Goal: Navigation & Orientation: Find specific page/section

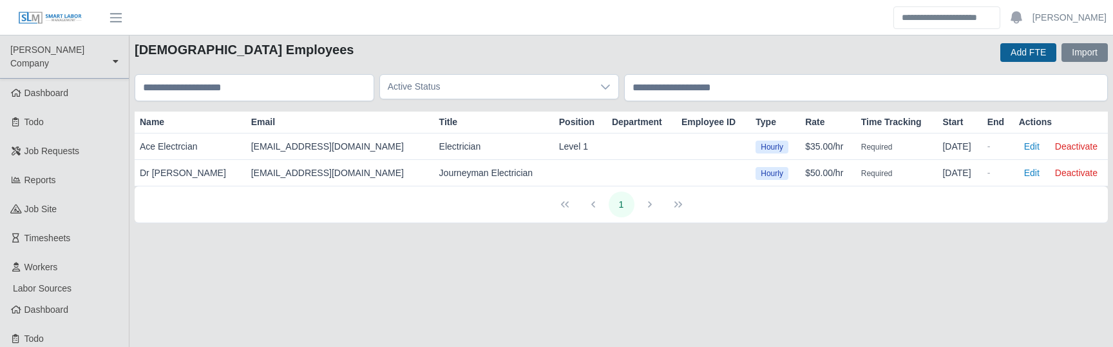
click at [1023, 49] on button "Add FTE" at bounding box center [1029, 52] width 56 height 19
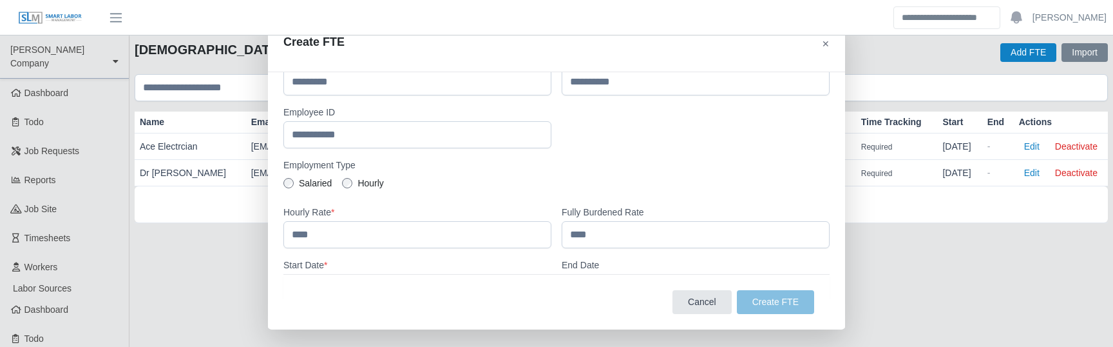
scroll to position [206, 0]
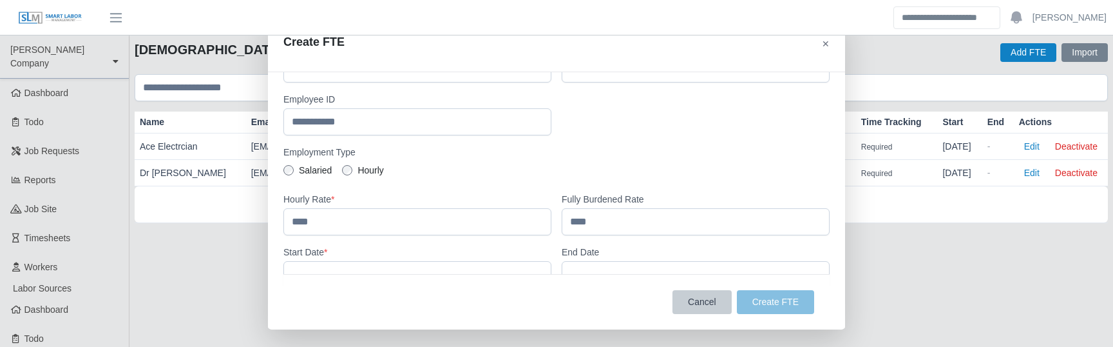
click at [706, 298] on button "Cancel" at bounding box center [702, 302] width 59 height 24
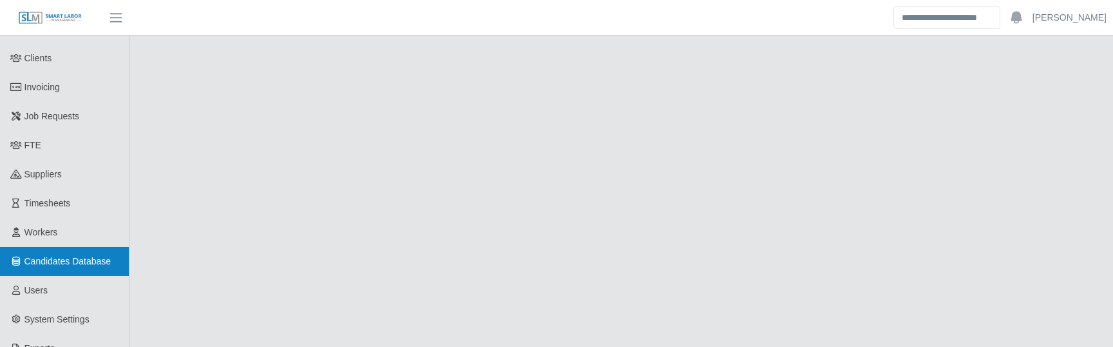
scroll to position [494, 0]
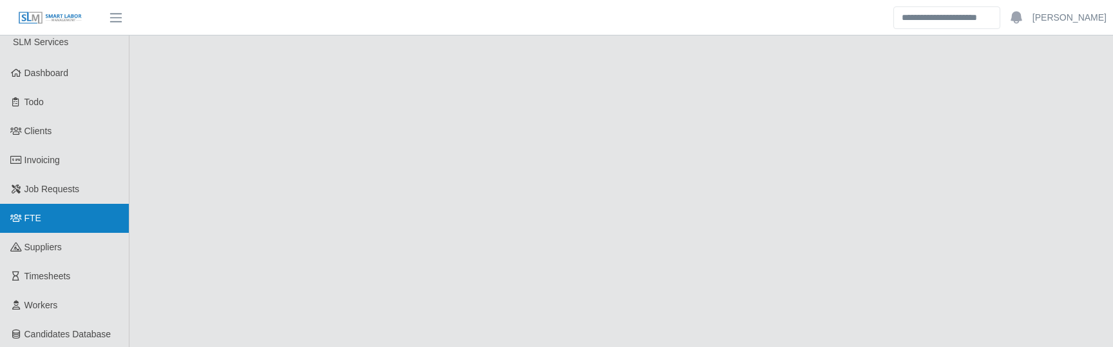
click at [44, 204] on link "FTE" at bounding box center [64, 218] width 129 height 29
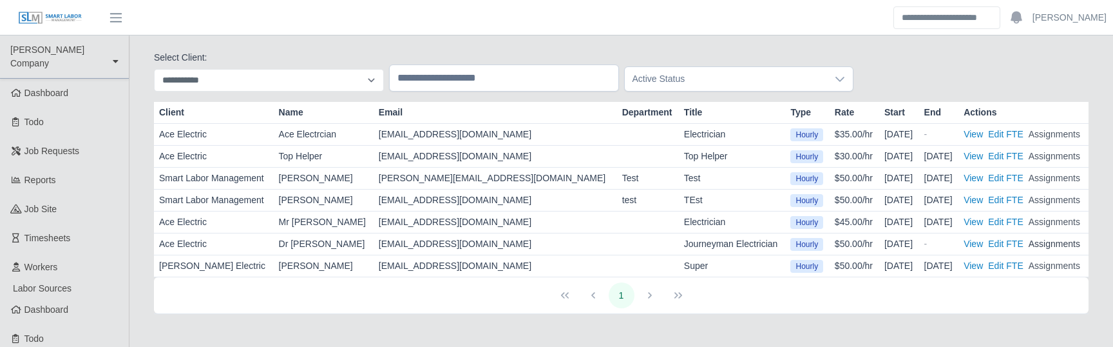
click at [1038, 243] on button "Assignments" at bounding box center [1055, 244] width 52 height 14
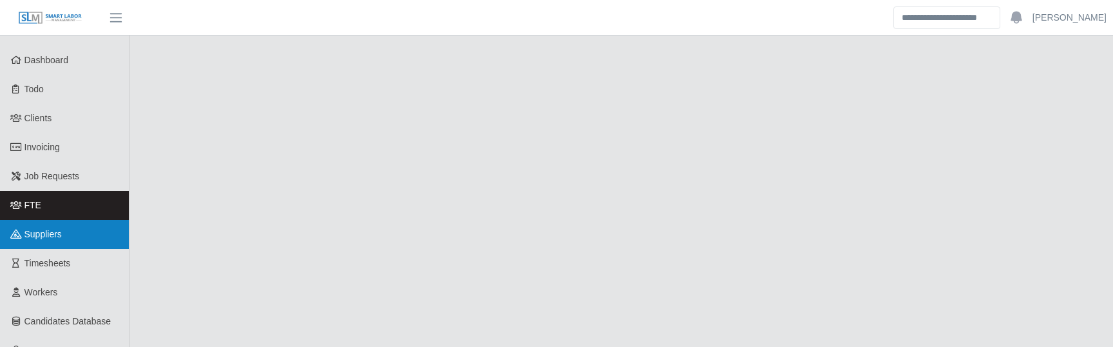
scroll to position [474, 0]
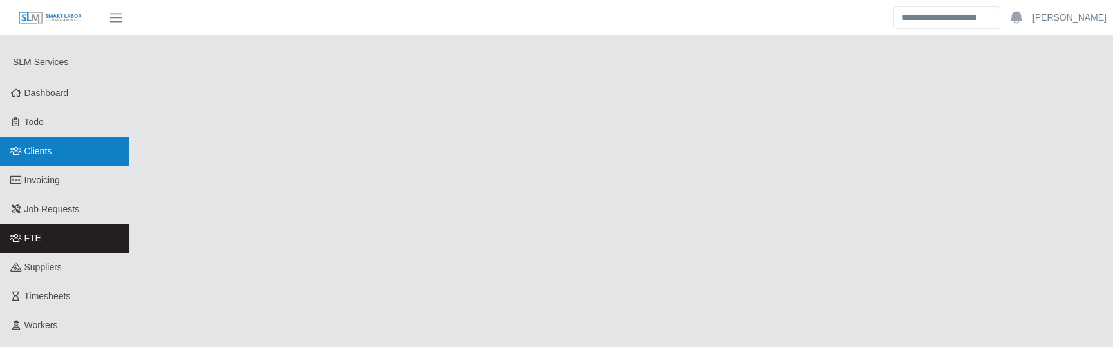
click at [53, 137] on link "Clients" at bounding box center [64, 151] width 129 height 29
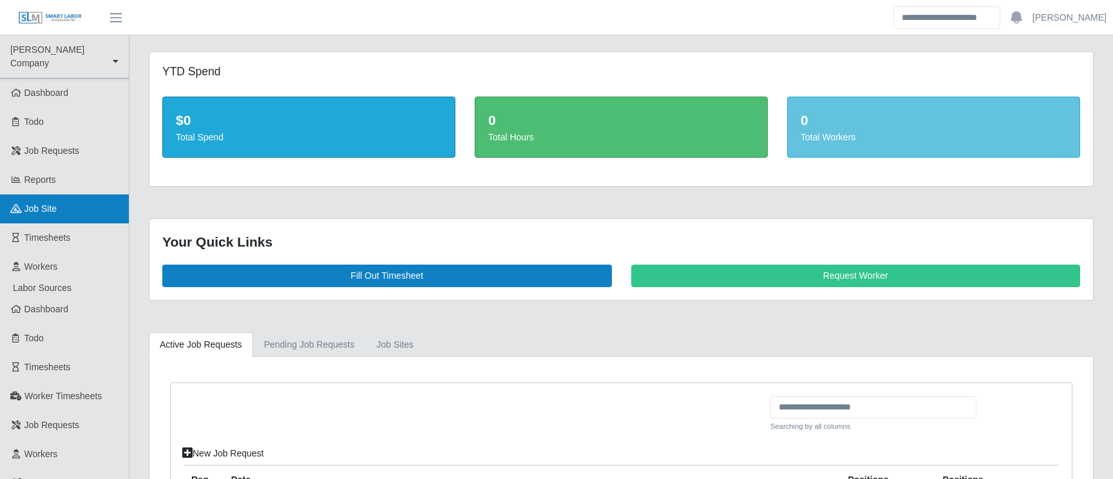
click at [70, 195] on link "job site" at bounding box center [64, 209] width 129 height 29
click at [51, 204] on span "job site" at bounding box center [40, 209] width 33 height 10
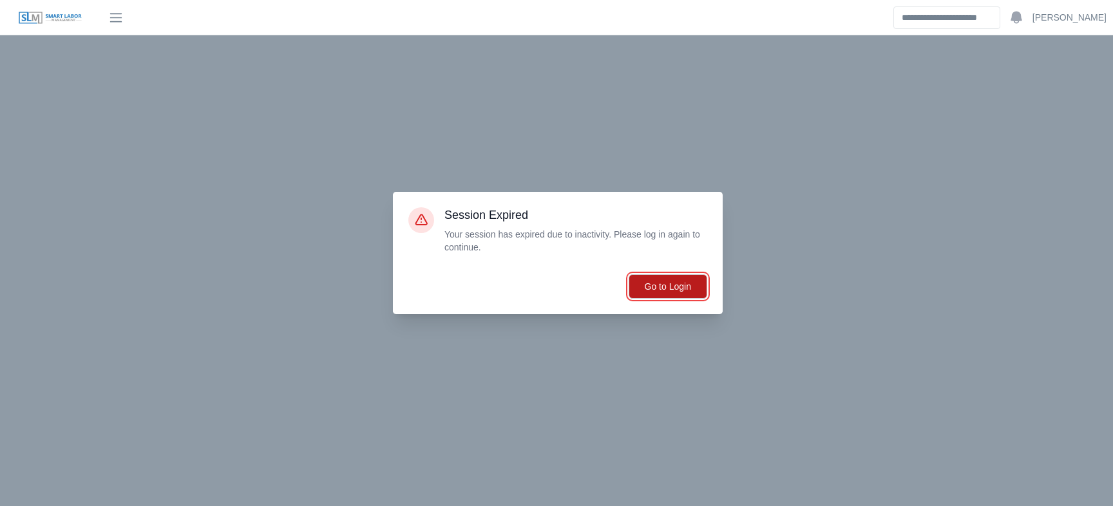
click at [658, 294] on button "Go to Login" at bounding box center [668, 286] width 79 height 24
